Goal: Navigation & Orientation: Find specific page/section

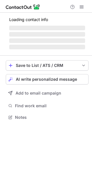
scroll to position [140, 92]
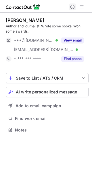
scroll to position [126, 92]
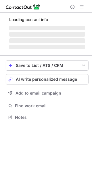
scroll to position [126, 92]
